Goal: Task Accomplishment & Management: Use online tool/utility

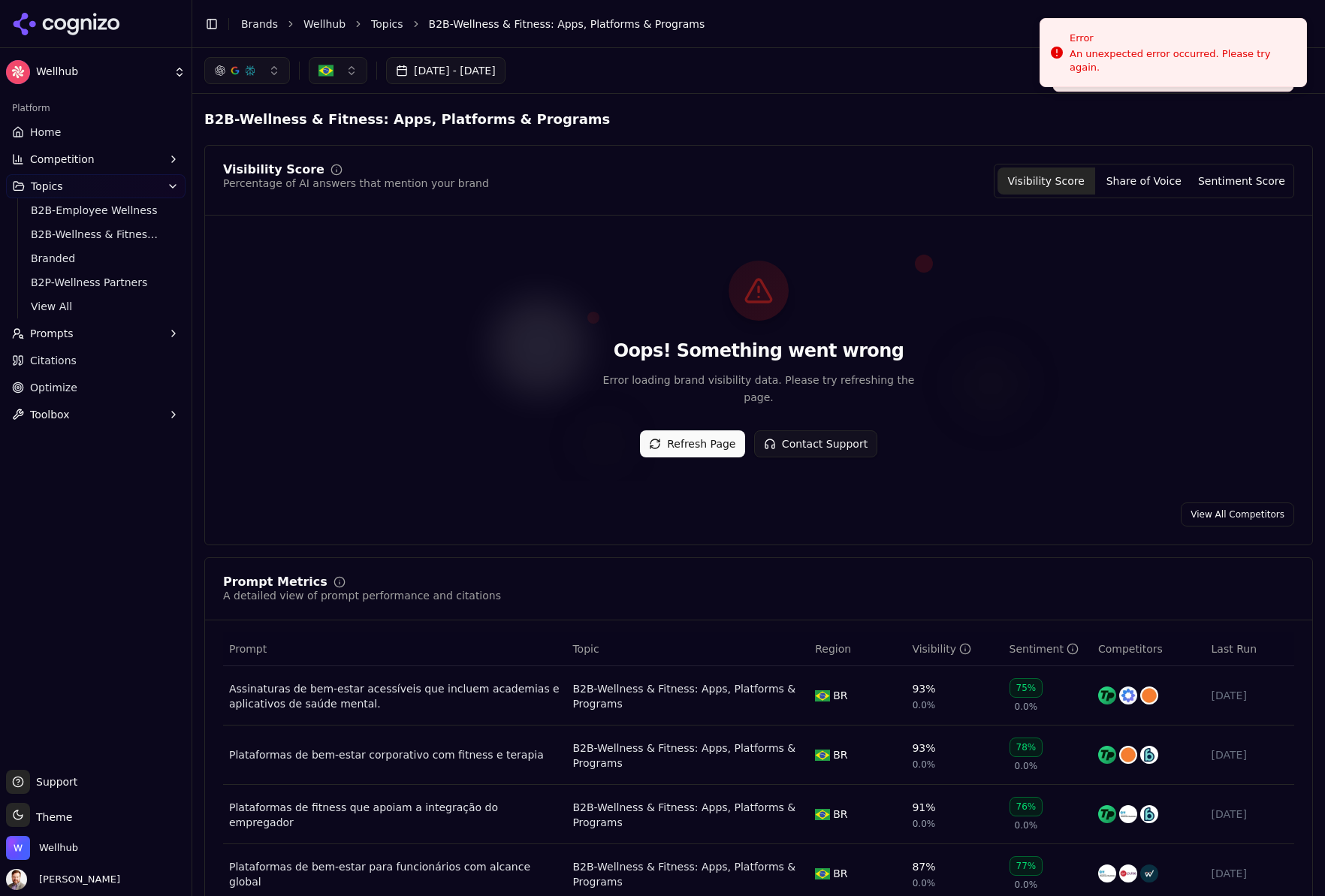
click at [684, 435] on button "Refresh Page" at bounding box center [692, 444] width 105 height 27
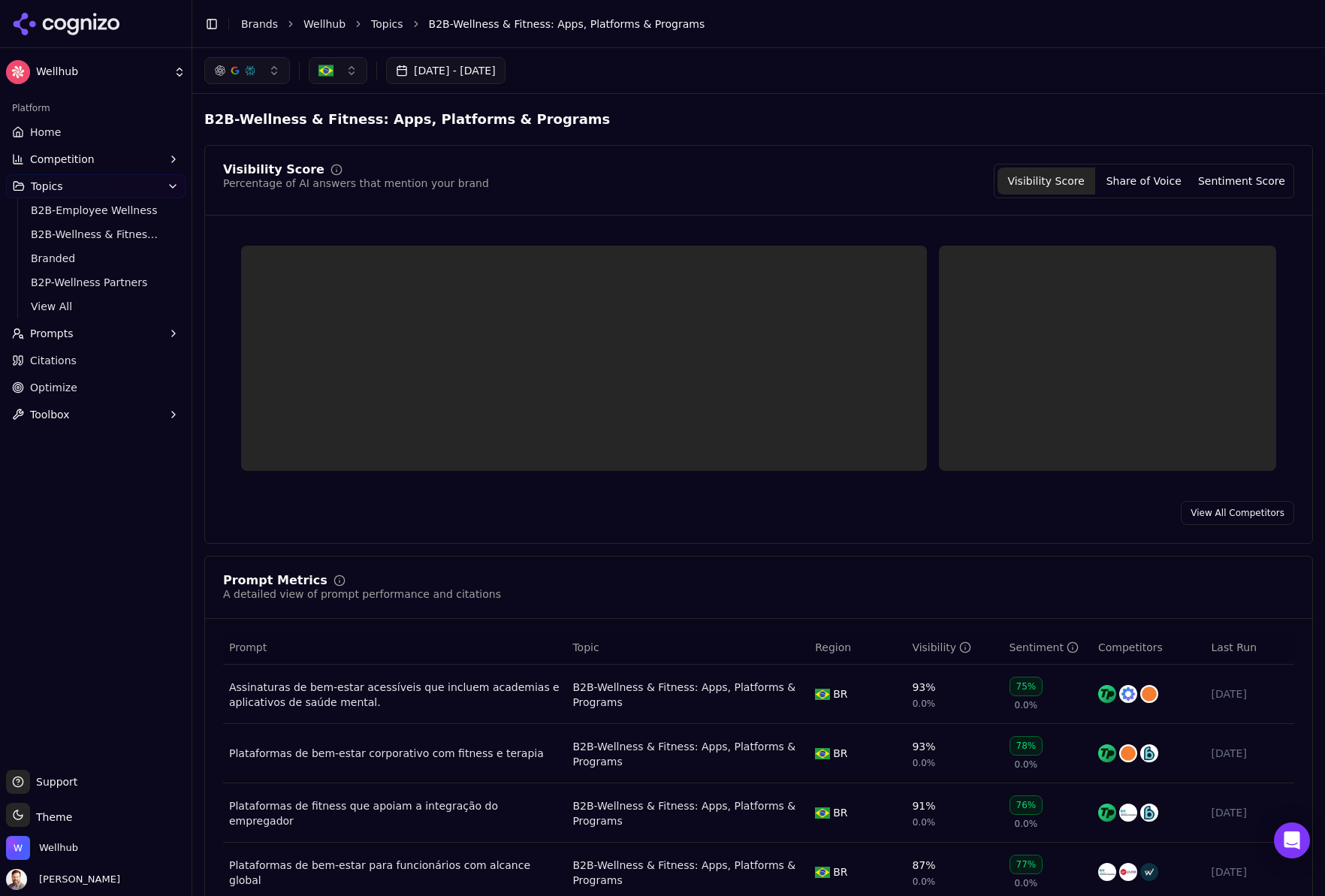
click at [353, 75] on button "button" at bounding box center [338, 70] width 59 height 27
click at [353, 80] on button "button" at bounding box center [338, 70] width 59 height 27
click at [363, 125] on span "United States" at bounding box center [391, 130] width 110 height 15
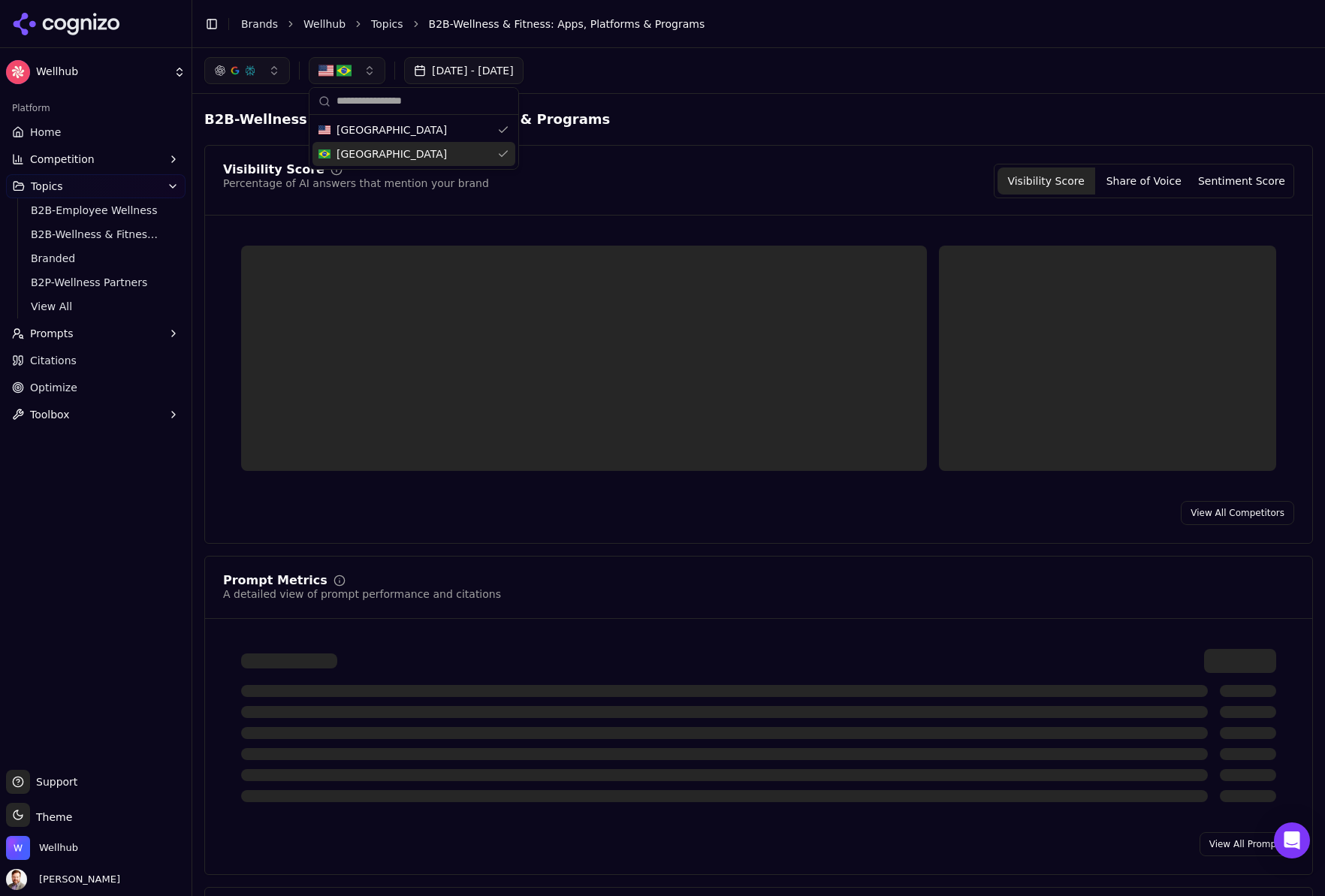
click at [377, 148] on div "Brazil" at bounding box center [413, 153] width 203 height 24
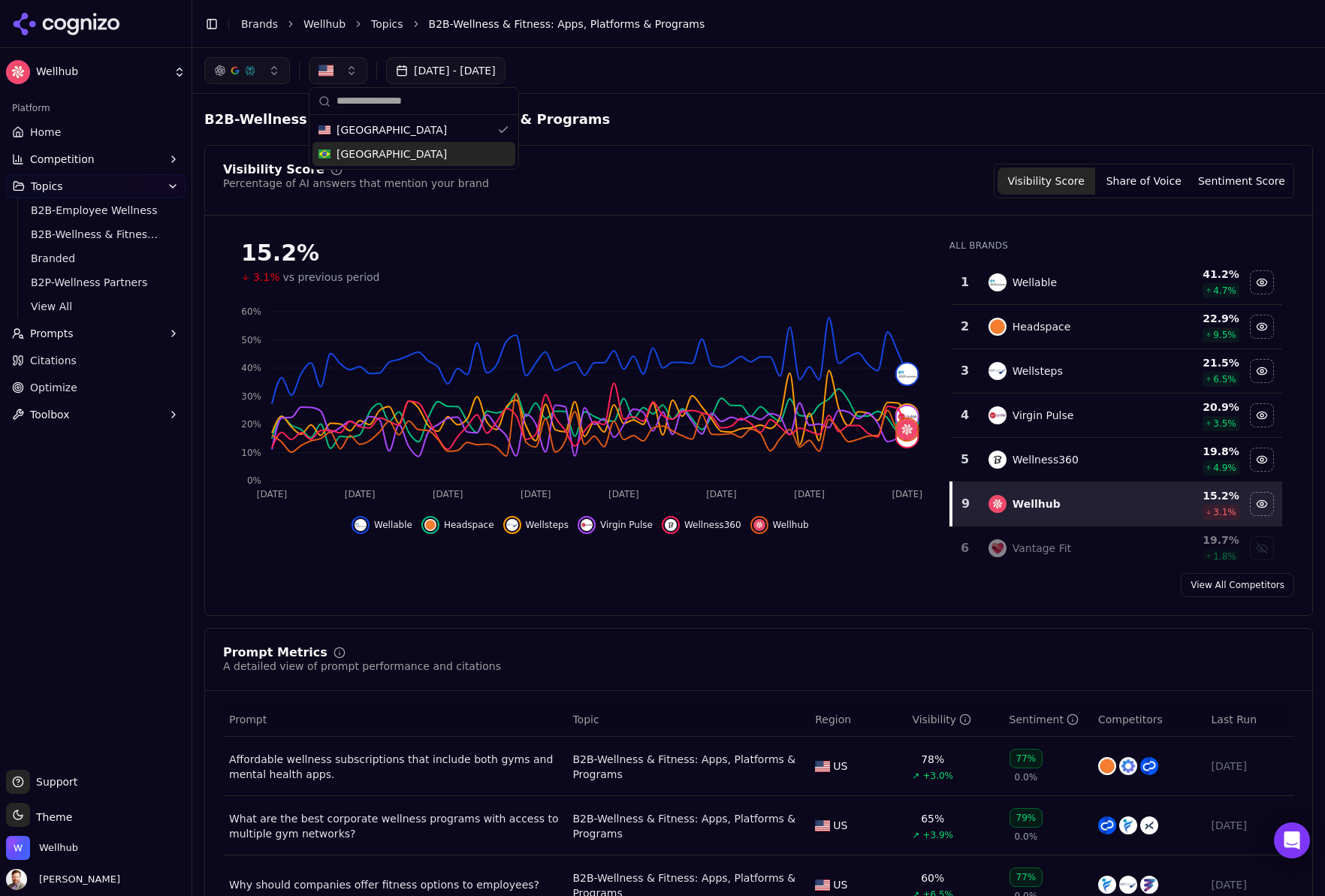
click at [438, 527] on div "Hide headspace data" at bounding box center [431, 525] width 18 height 18
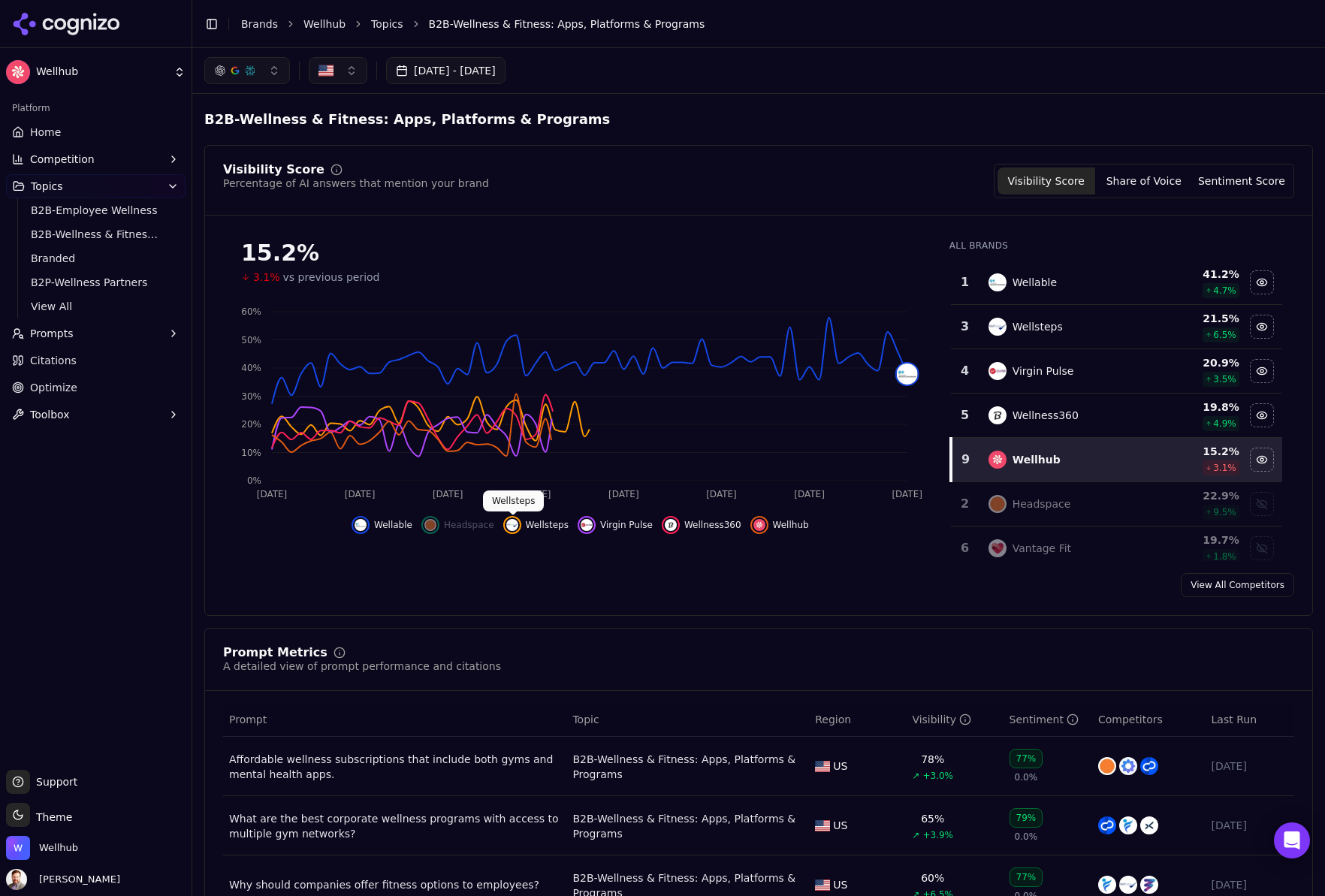
click at [510, 527] on img "Hide wellsteps data" at bounding box center [512, 525] width 12 height 12
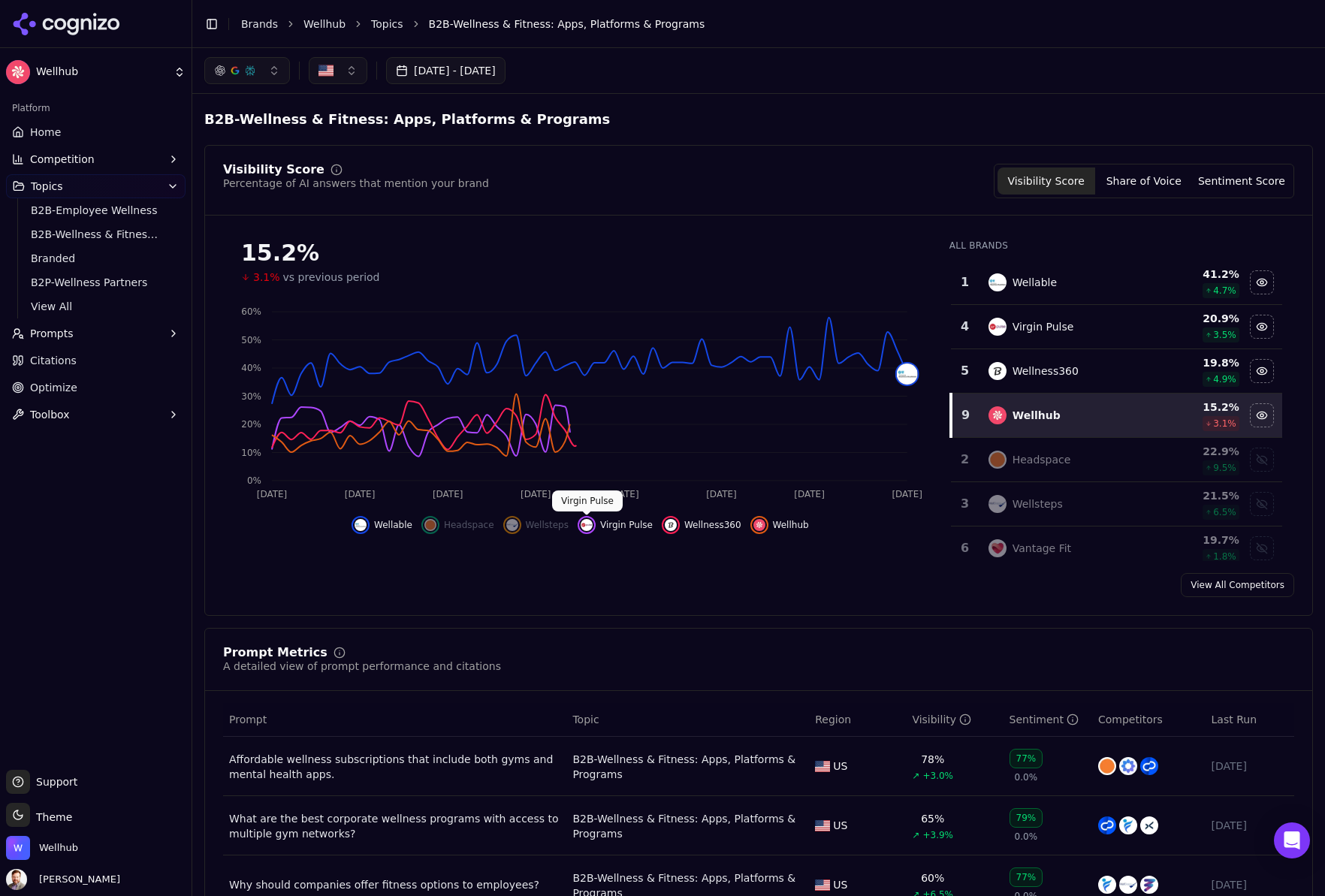
click at [585, 524] on img "Hide virgin pulse data" at bounding box center [586, 525] width 12 height 12
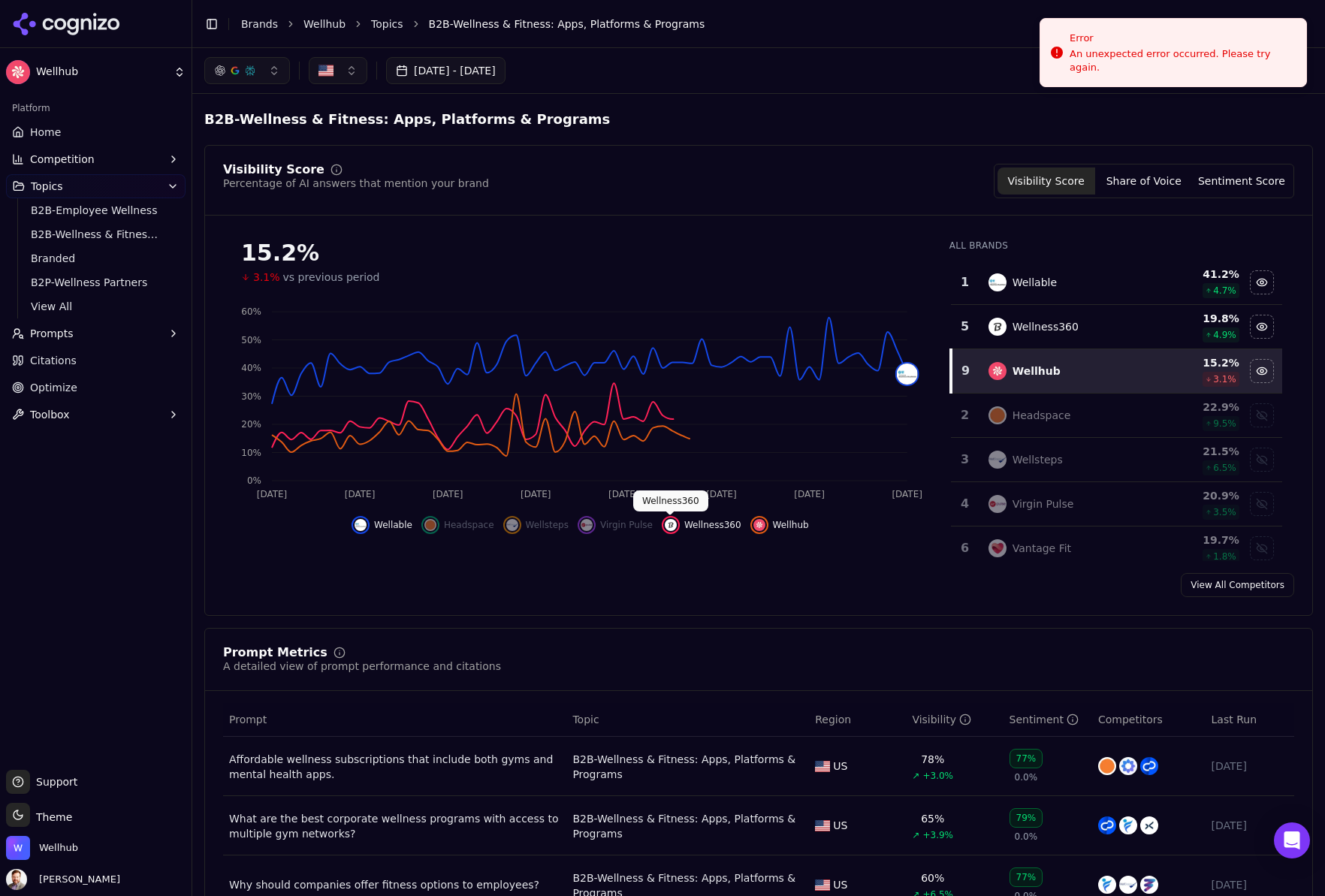
click at [668, 523] on img "Hide wellness360 data" at bounding box center [670, 525] width 12 height 12
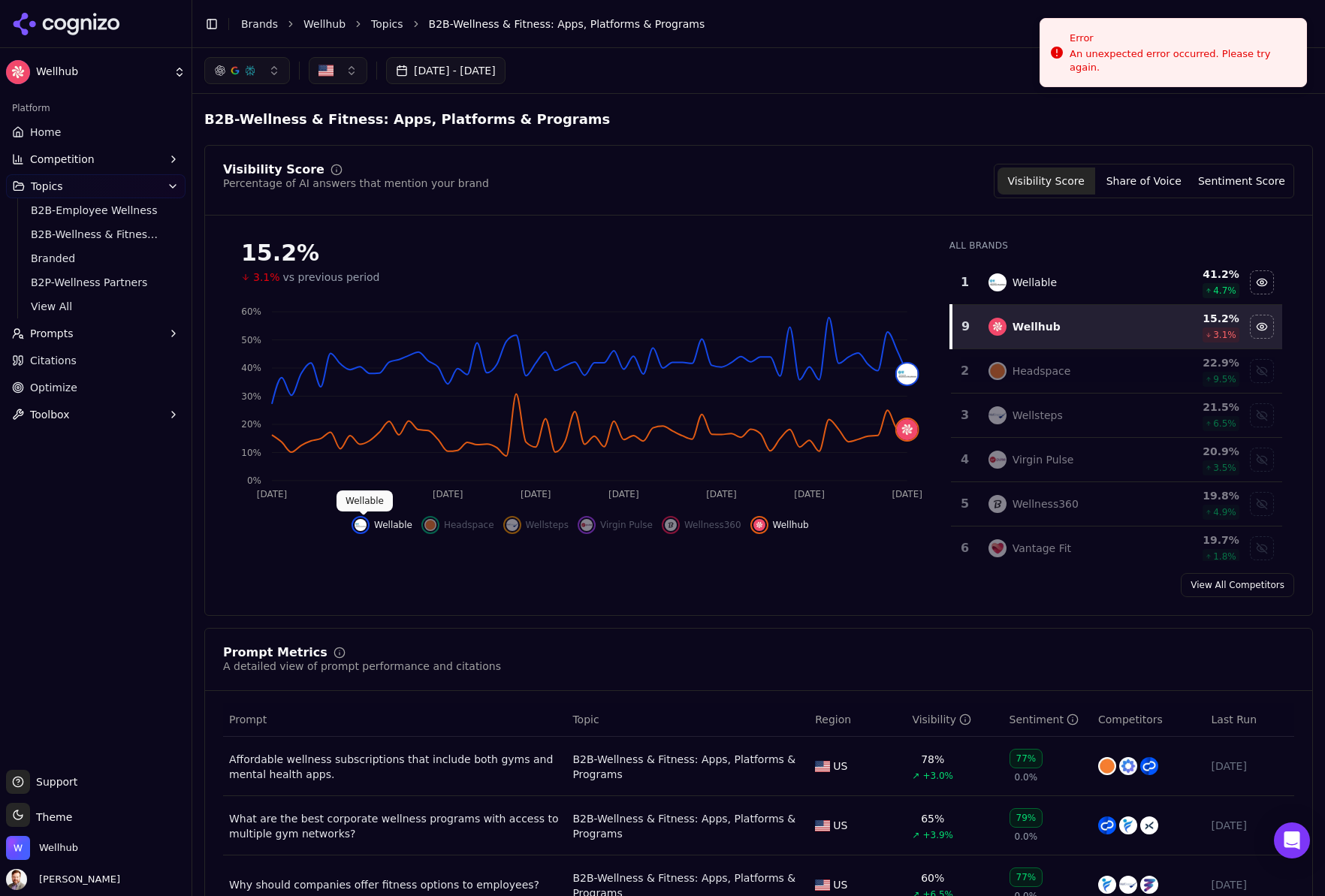
click at [353, 520] on div "Wellable Headspace Wellsteps Virgin Pulse Wellness360 Wellhub" at bounding box center [580, 520] width 714 height 27
click at [364, 530] on img "Hide wellable data" at bounding box center [360, 525] width 12 height 12
